Goal: Find specific page/section: Find specific page/section

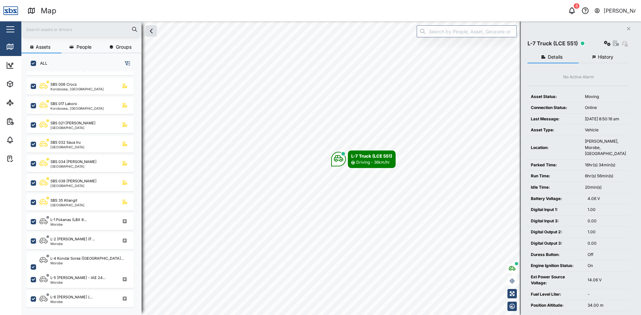
scroll to position [300, 0]
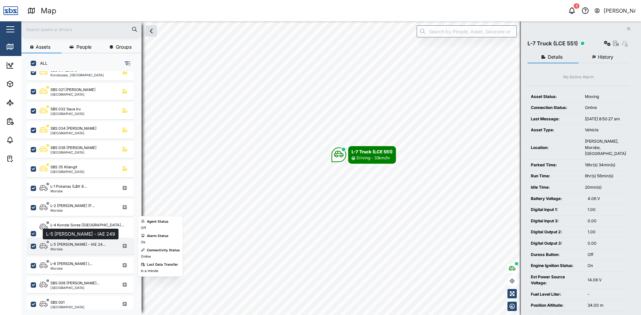
click at [71, 246] on div "L-5 [PERSON_NAME] - IAE 24..." at bounding box center [77, 245] width 55 height 6
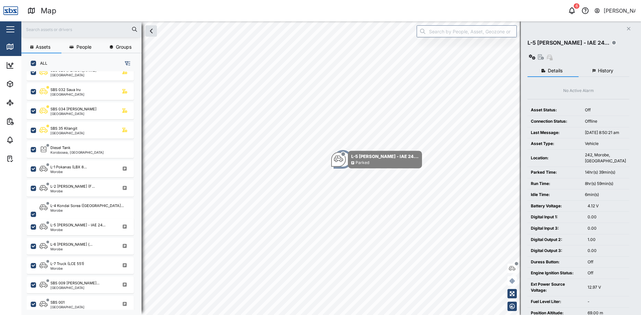
click at [128, 63] on icon "button" at bounding box center [127, 63] width 5 height 5
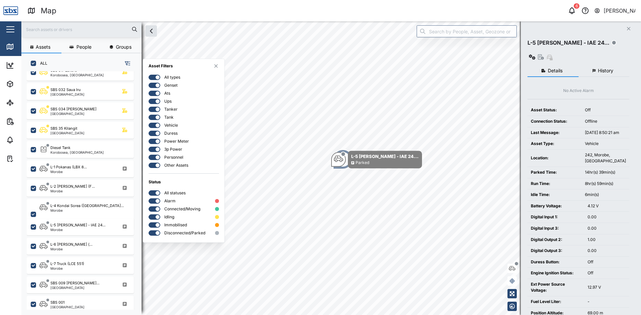
click at [151, 77] on div at bounding box center [152, 77] width 7 height 5
click at [148, 75] on input "checkbox" at bounding box center [148, 75] width 0 height 0
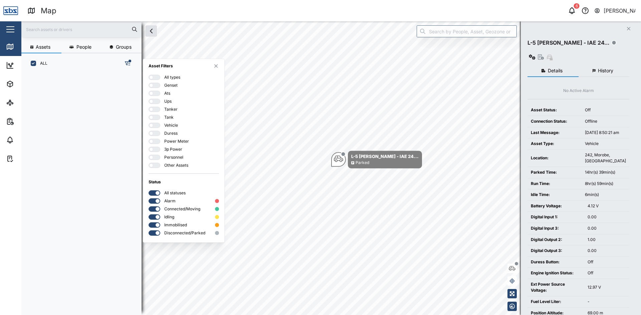
click at [167, 126] on label "Vehicle" at bounding box center [169, 125] width 18 height 5
click at [148, 123] on input "checkbox" at bounding box center [148, 123] width 0 height 0
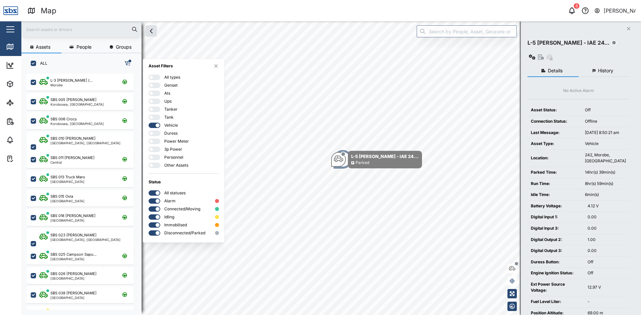
click at [154, 202] on div at bounding box center [152, 201] width 7 height 5
click at [148, 199] on input "checkbox" at bounding box center [148, 199] width 0 height 0
click at [153, 226] on div at bounding box center [152, 225] width 7 height 5
click at [148, 223] on input "checkbox" at bounding box center [148, 223] width 0 height 0
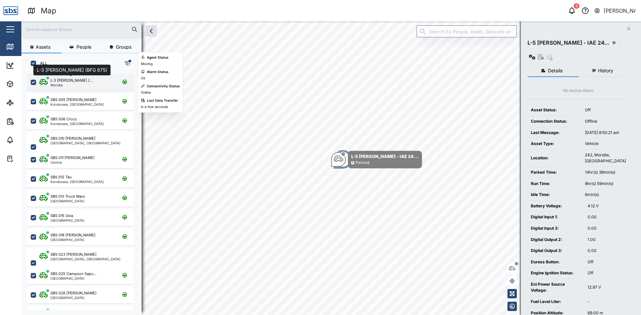
click at [68, 81] on div "L-3 [PERSON_NAME] (..." at bounding box center [71, 81] width 42 height 6
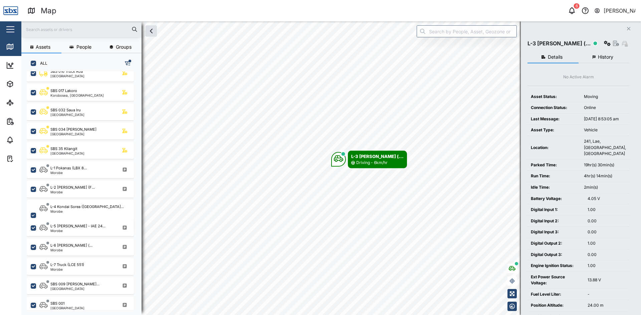
scroll to position [267, 0]
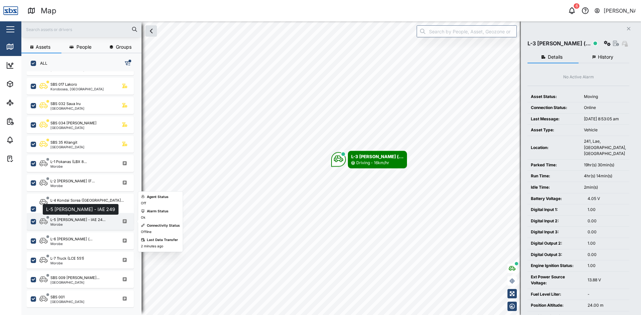
click at [61, 222] on div "L-5 [PERSON_NAME] - IAE 24..." at bounding box center [77, 220] width 55 height 6
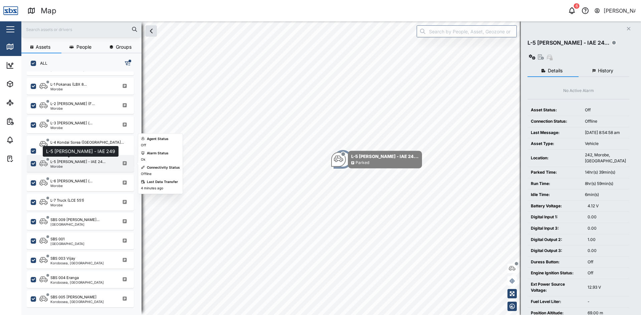
click at [72, 162] on div "L-5 [PERSON_NAME] - IAE 24..." at bounding box center [77, 162] width 55 height 6
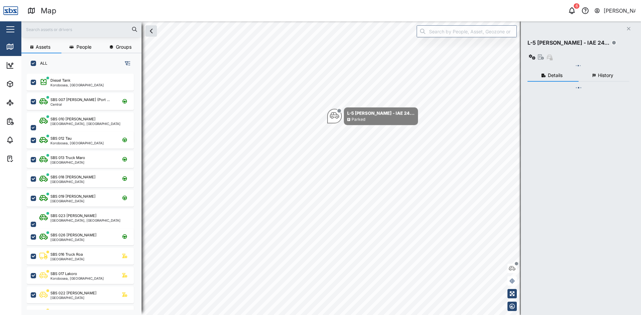
checkbox input "true"
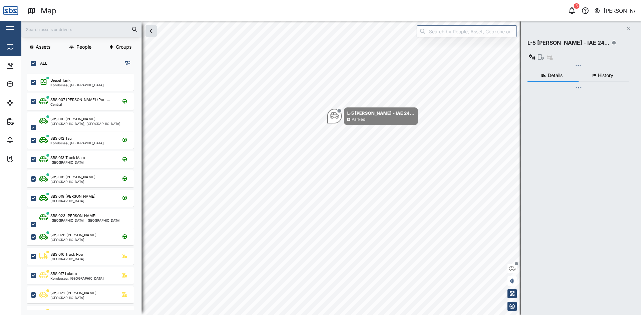
checkbox input "true"
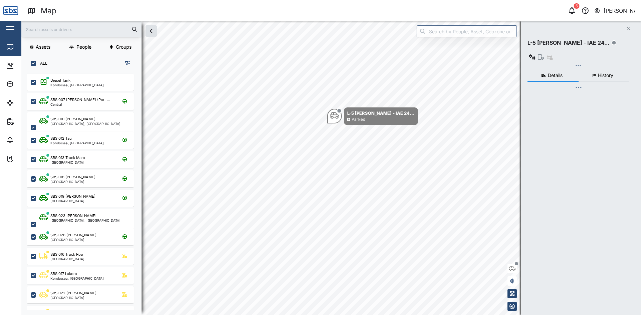
checkbox input "true"
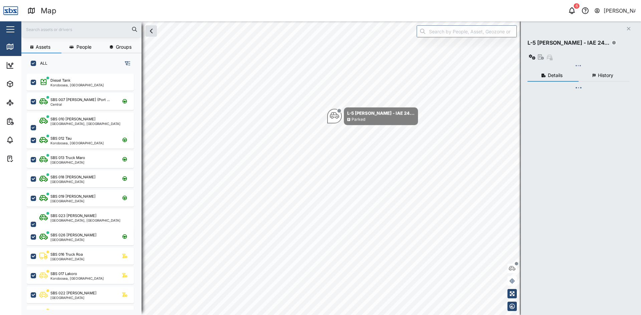
checkbox input "true"
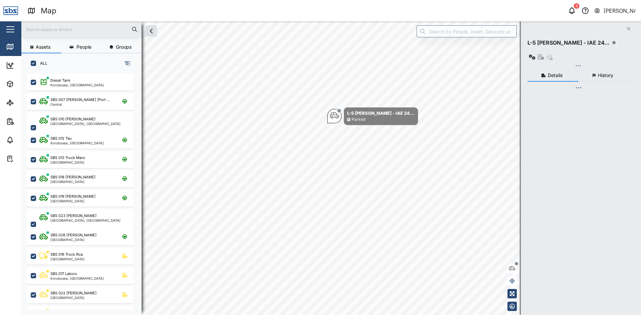
checkbox input "true"
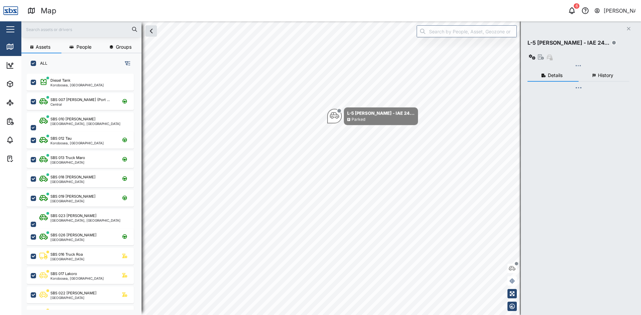
checkbox input "true"
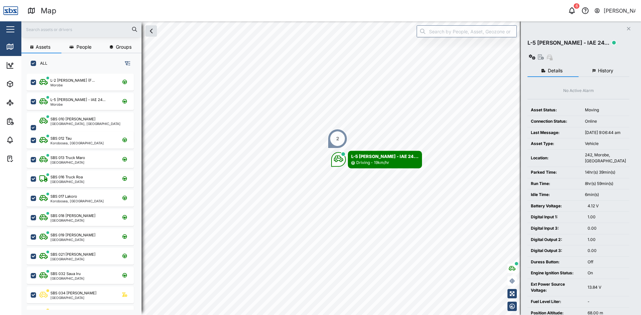
click at [334, 140] on div "2" at bounding box center [337, 139] width 20 height 20
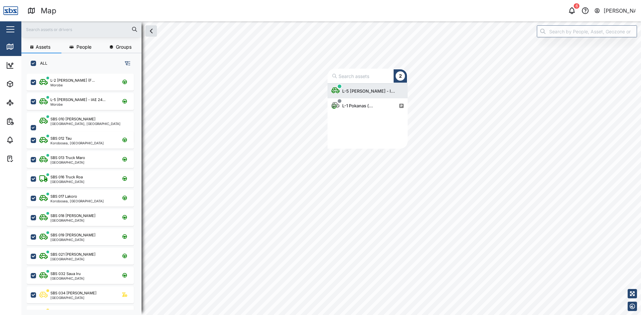
scroll to position [60, 75]
click at [342, 91] on div "L-5 Kauwe - I..." at bounding box center [368, 91] width 58 height 7
